Goal: Task Accomplishment & Management: Use online tool/utility

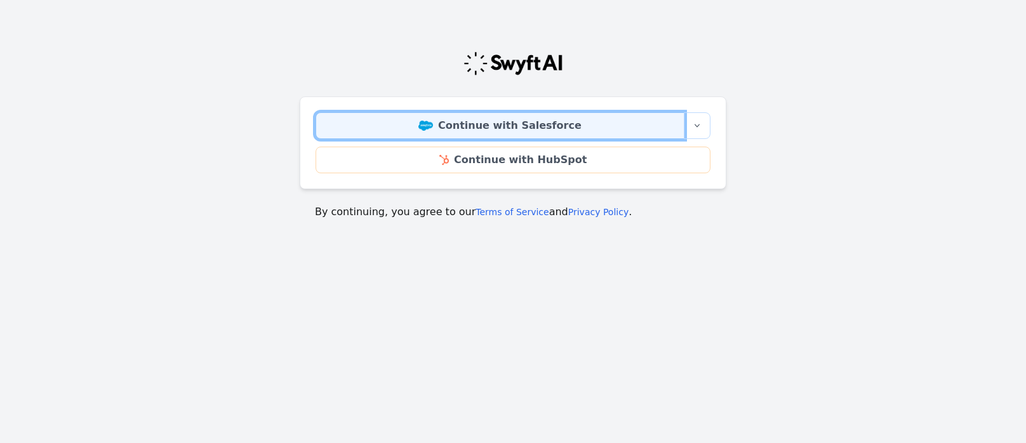
click at [504, 124] on link "Continue with Salesforce" at bounding box center [500, 125] width 369 height 27
click at [518, 123] on link "Continue with Salesforce" at bounding box center [500, 125] width 369 height 27
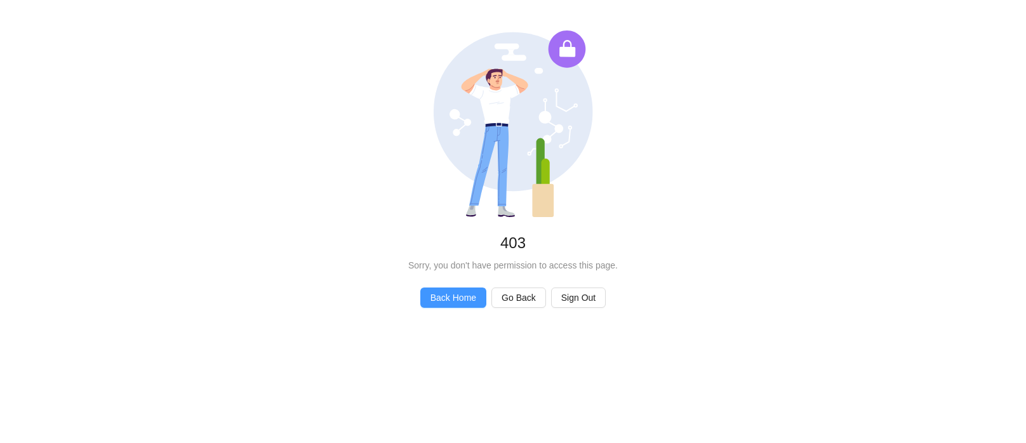
click at [447, 298] on span "Back Home" at bounding box center [454, 298] width 46 height 14
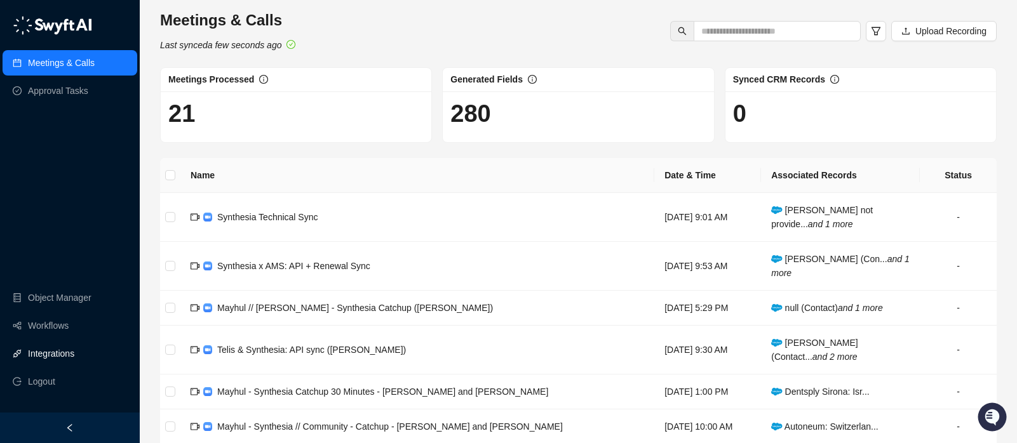
click at [50, 352] on link "Integrations" at bounding box center [51, 353] width 46 height 25
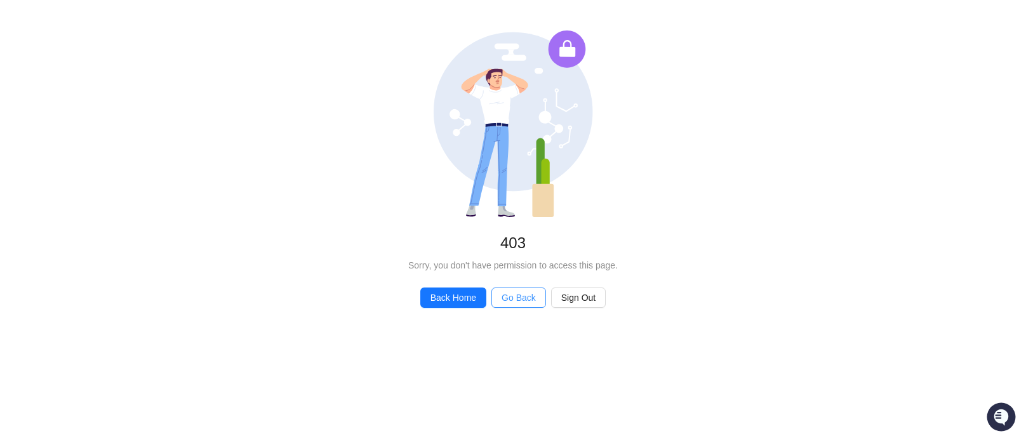
click at [508, 299] on span "Go Back" at bounding box center [519, 298] width 34 height 14
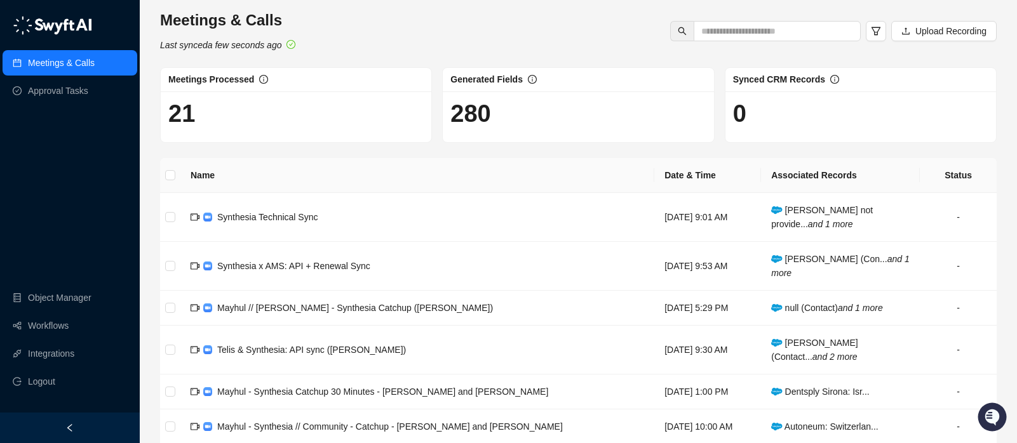
click at [69, 61] on link "Meetings & Calls" at bounding box center [61, 62] width 67 height 25
click at [819, 28] on input "text" at bounding box center [772, 31] width 142 height 14
type input "*****"
click at [62, 326] on link "Workflows" at bounding box center [48, 325] width 41 height 25
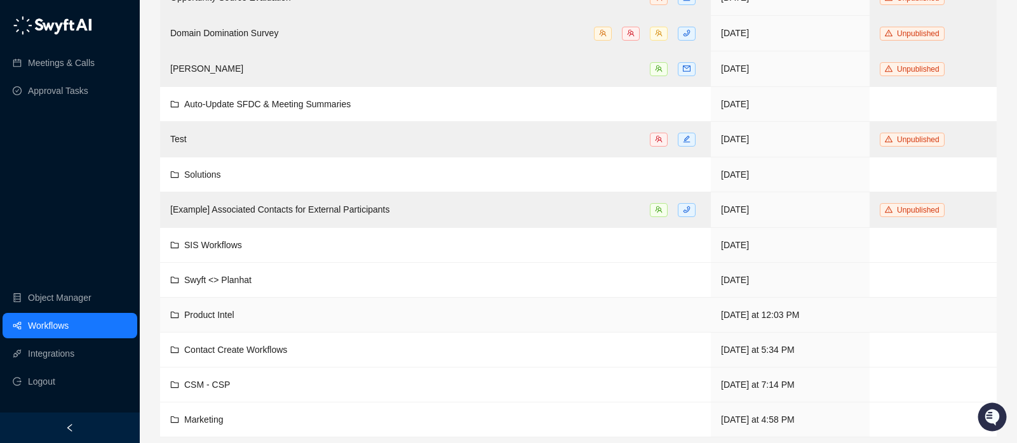
scroll to position [448, 0]
click at [74, 352] on link "Integrations" at bounding box center [51, 353] width 46 height 25
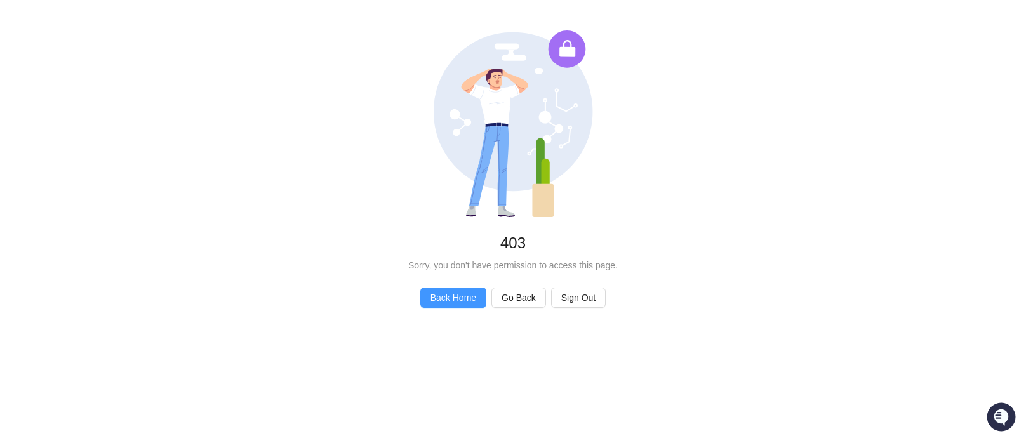
click at [445, 300] on span "Back Home" at bounding box center [454, 298] width 46 height 14
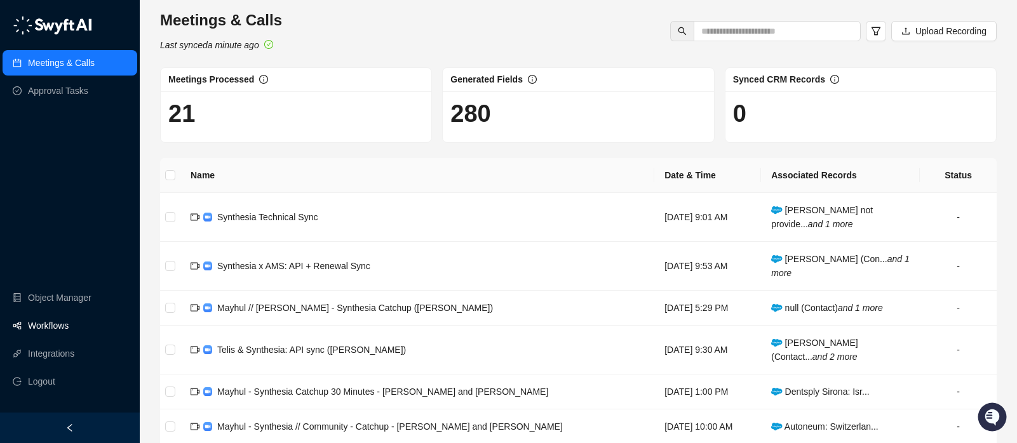
click at [66, 331] on link "Workflows" at bounding box center [48, 325] width 41 height 25
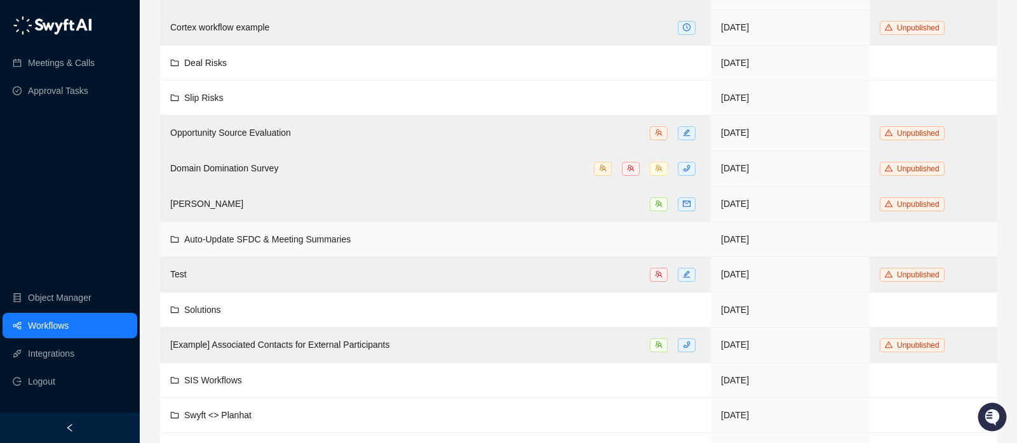
scroll to position [312, 0]
click at [327, 235] on span "Auto-Update SFDC & Meeting Summaries" at bounding box center [267, 239] width 166 height 10
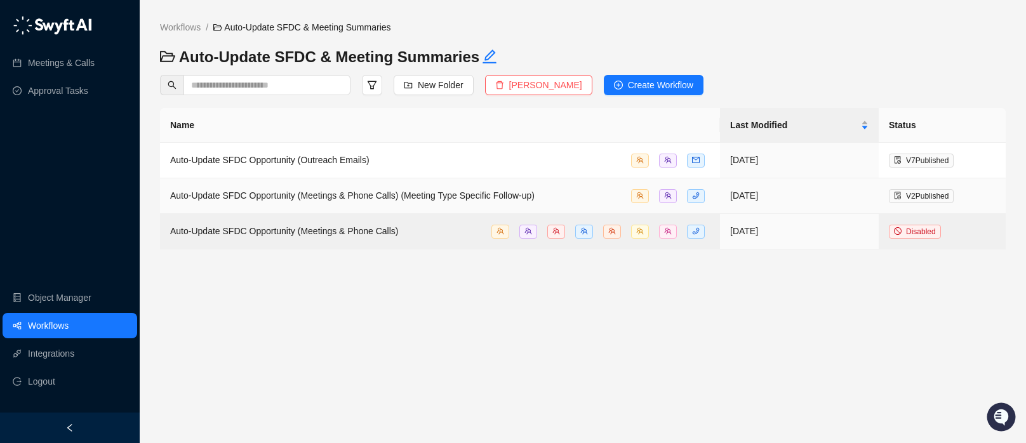
click at [296, 198] on span "Auto-Update SFDC Opportunity (Meetings & Phone Calls) (Meeting Type Specific Fo…" at bounding box center [352, 196] width 365 height 10
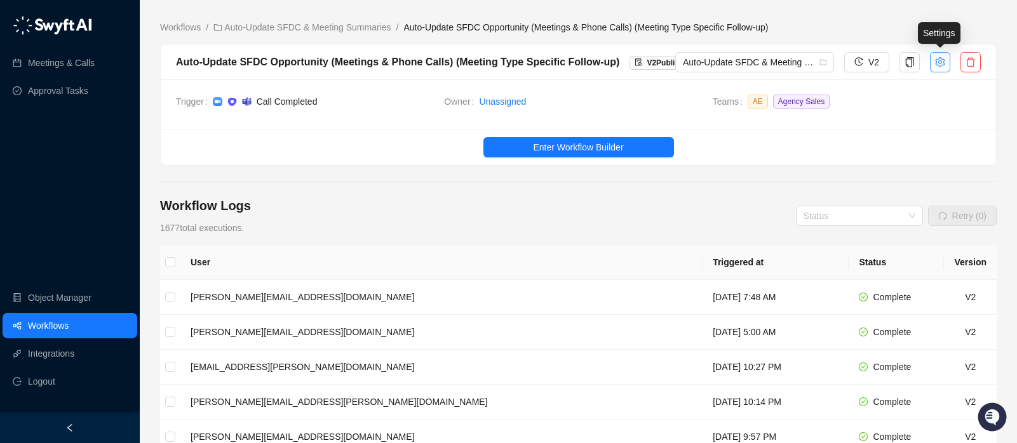
click at [937, 65] on icon "setting" at bounding box center [940, 62] width 10 height 10
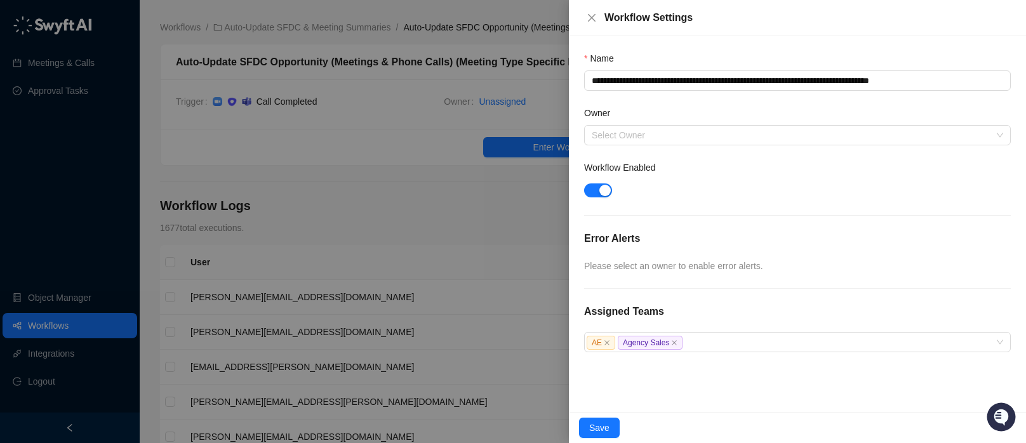
click at [359, 210] on div at bounding box center [513, 221] width 1026 height 443
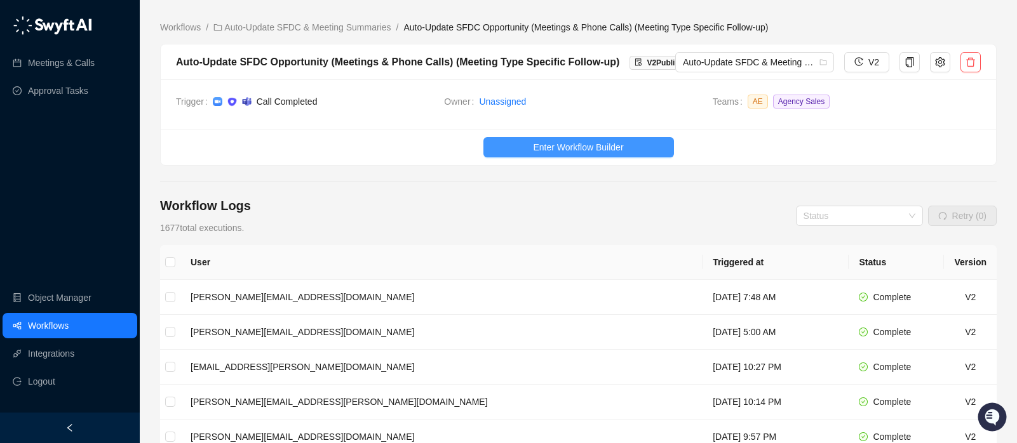
click at [589, 149] on span "Enter Workflow Builder" at bounding box center [578, 147] width 90 height 14
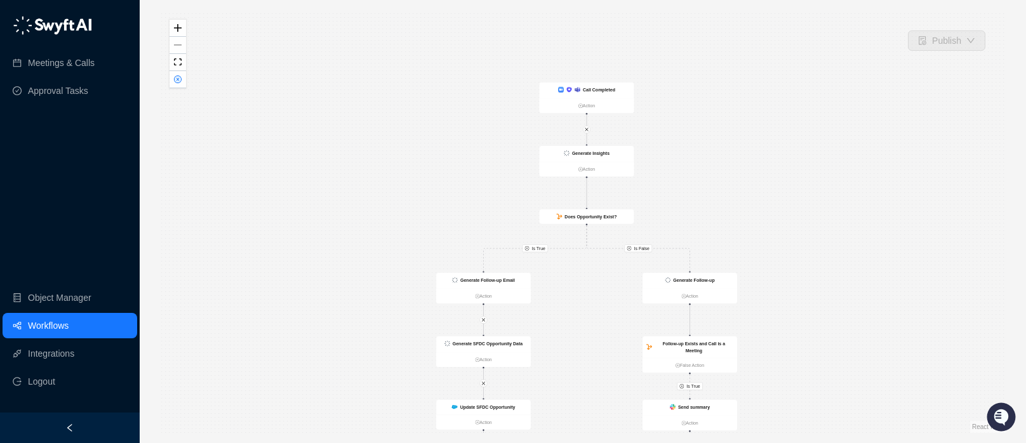
drag, startPoint x: 748, startPoint y: 57, endPoint x: 752, endPoint y: 219, distance: 162.0
click at [752, 219] on div "Is True Is False Is True Is True Call Completed Action Generate Insights Action…" at bounding box center [583, 221] width 846 height 423
click at [609, 95] on div "Call Completed" at bounding box center [587, 91] width 95 height 16
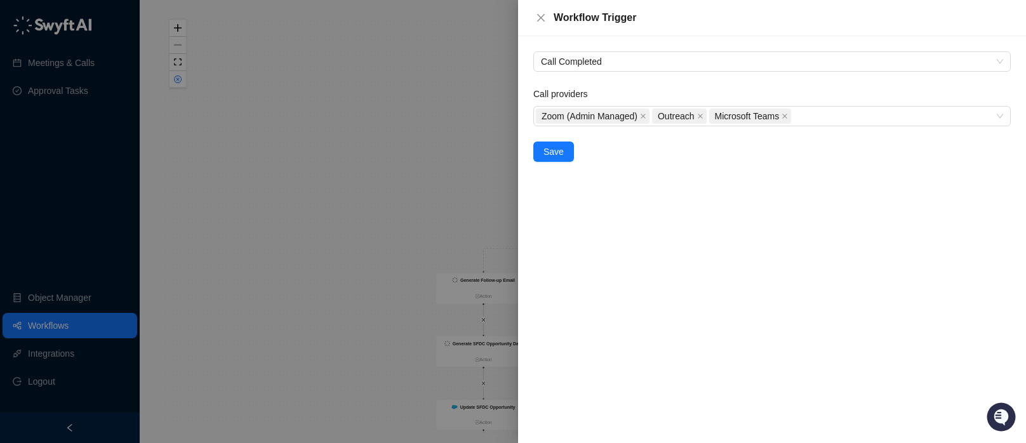
click at [312, 126] on div at bounding box center [513, 221] width 1026 height 443
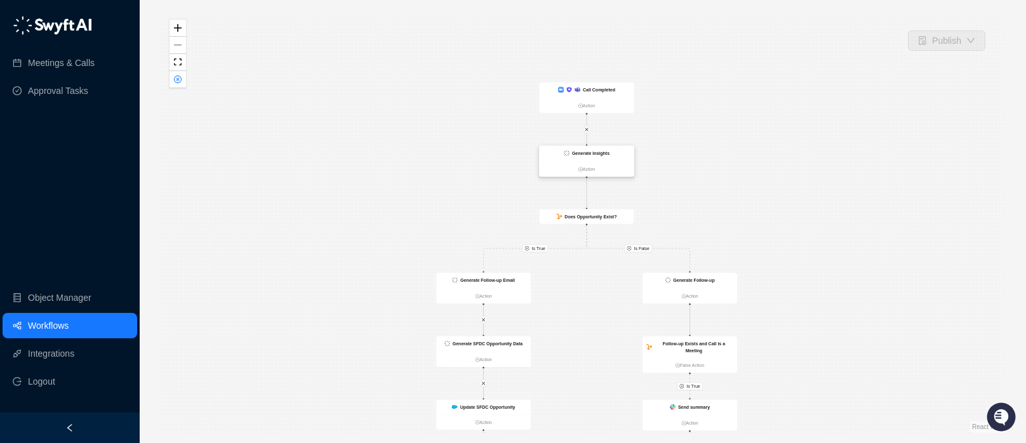
click at [608, 159] on div "Generate Insights" at bounding box center [587, 154] width 95 height 16
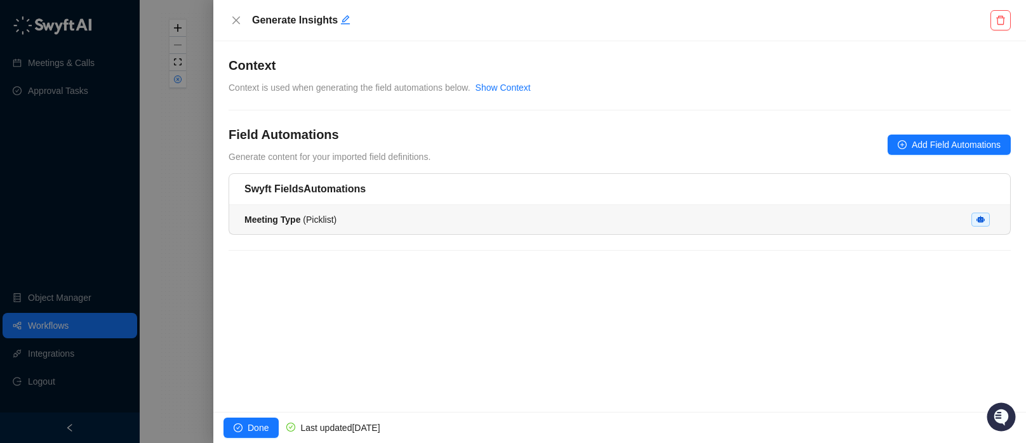
click at [473, 221] on div "Meeting Type ( Picklist )" at bounding box center [620, 220] width 751 height 14
